Goal: Find specific page/section: Find specific page/section

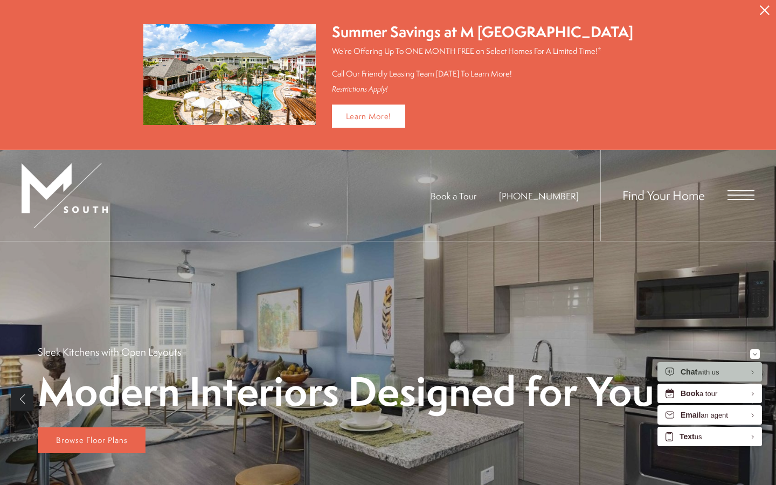
click at [721, 206] on div "Find Your Home" at bounding box center [678, 195] width 154 height 91
click at [733, 196] on span "Open Menu" at bounding box center [741, 195] width 27 height 10
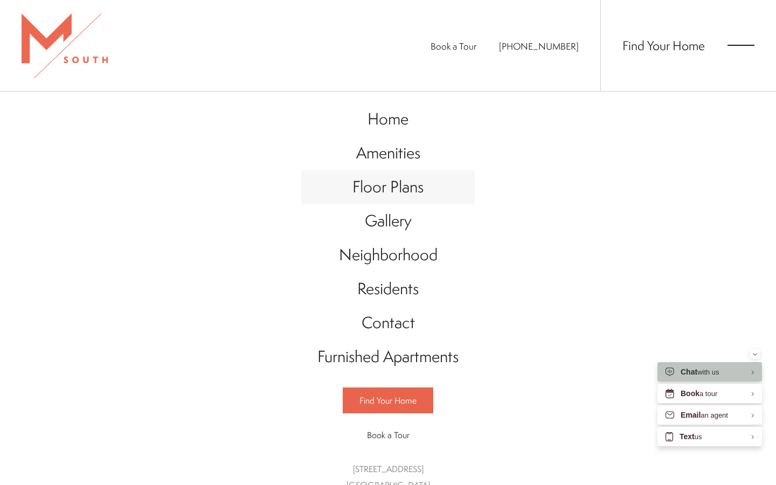
click at [389, 183] on span "Floor Plans" at bounding box center [388, 187] width 71 height 22
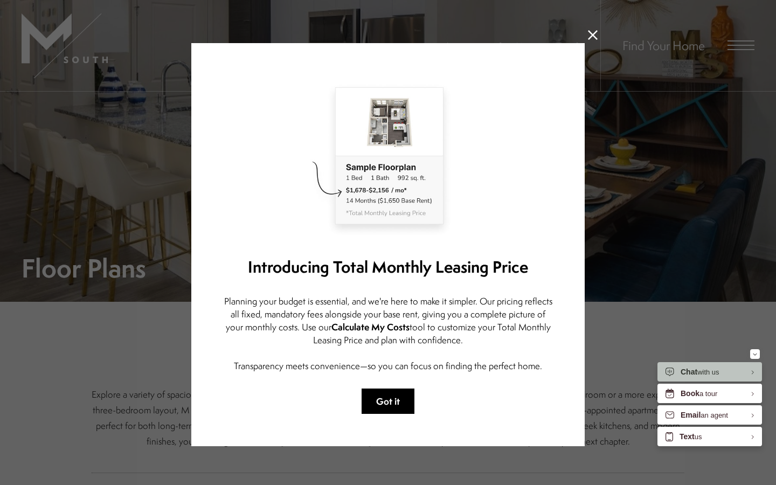
click at [400, 399] on button "Got it" at bounding box center [388, 401] width 53 height 25
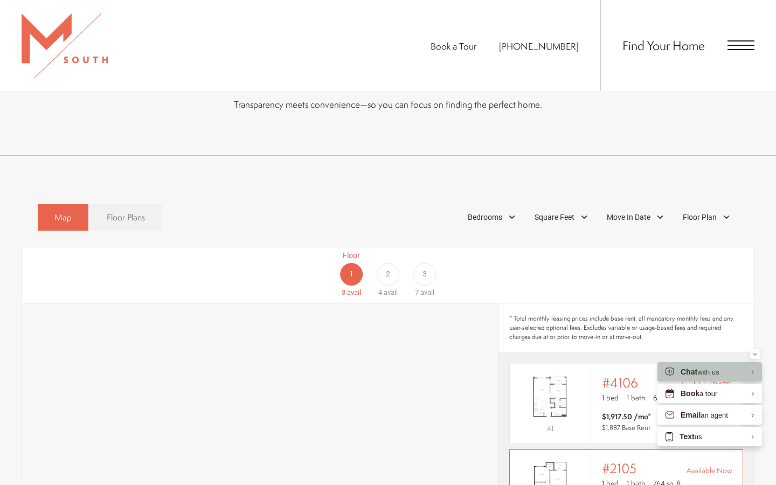
scroll to position [560, 0]
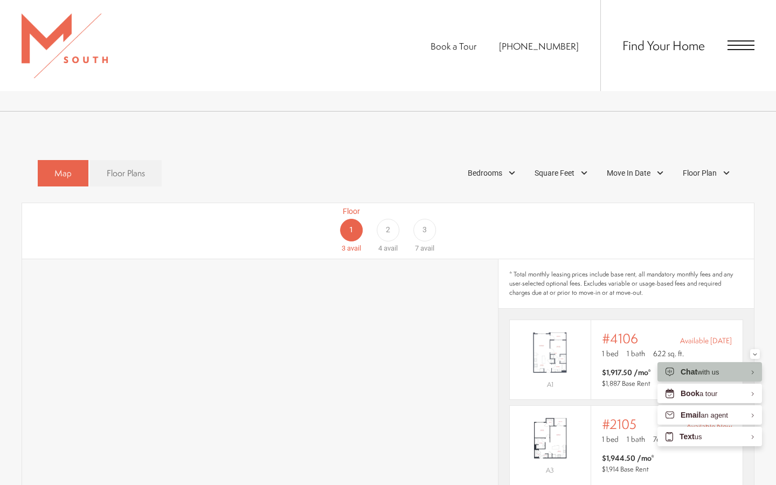
click at [387, 224] on span "2" at bounding box center [388, 229] width 4 height 11
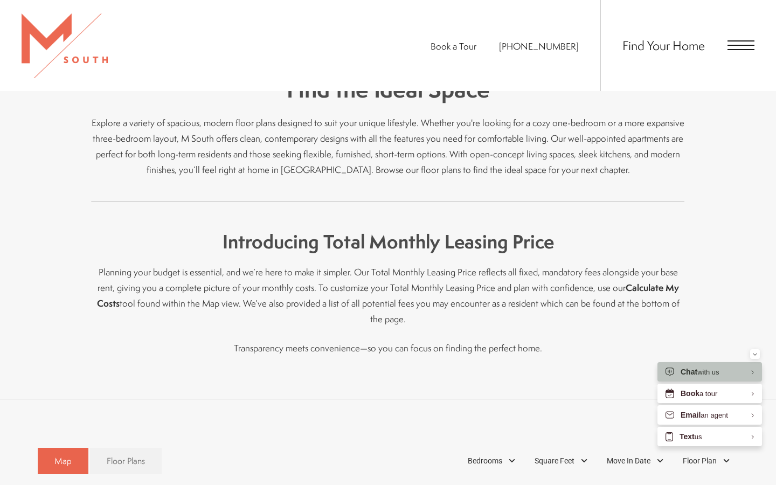
scroll to position [0, 0]
